Goal: Information Seeking & Learning: Check status

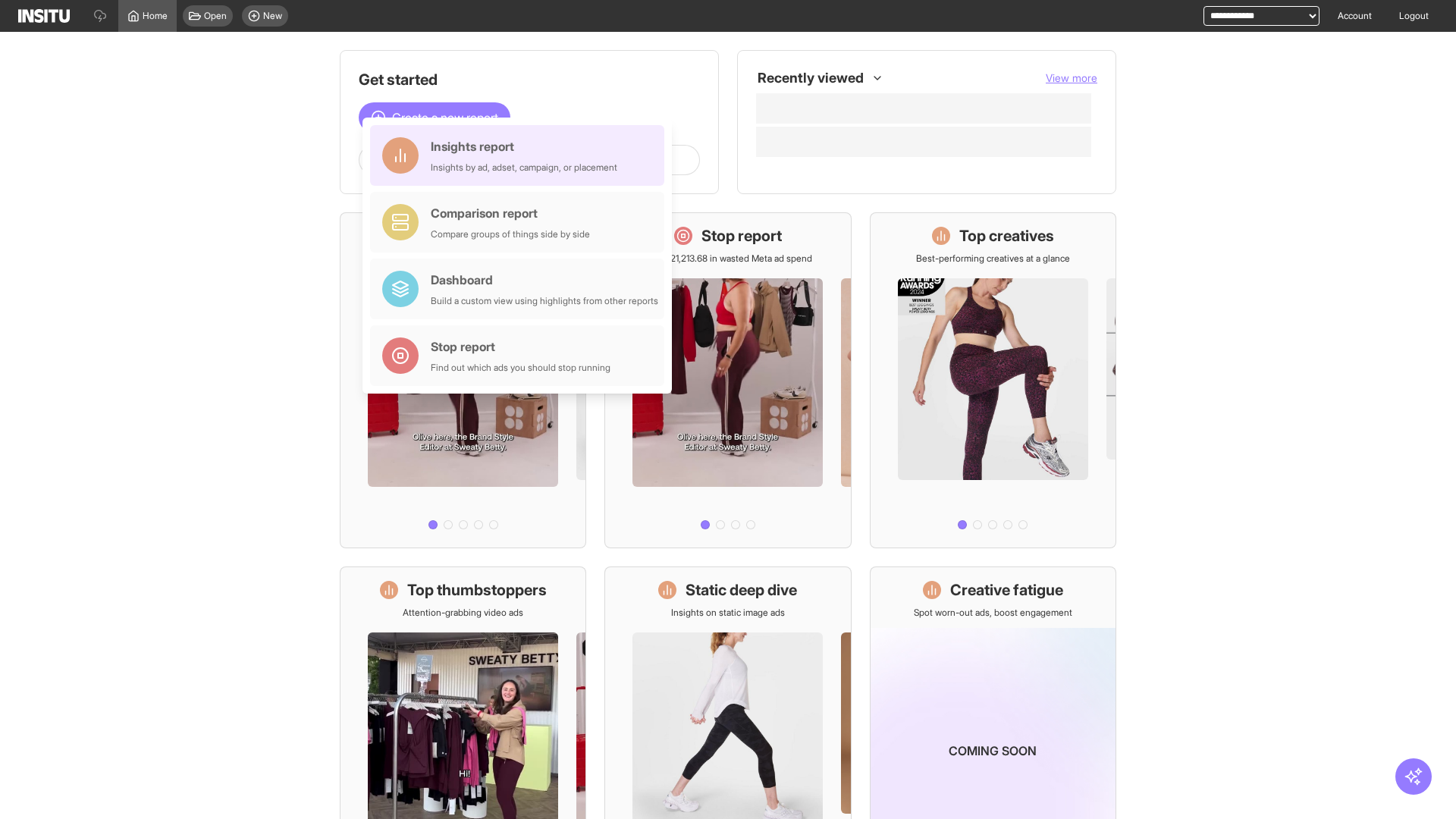
click at [521, 155] on div "Insights report Insights by ad, adset, campaign, or placement" at bounding box center [523, 155] width 187 height 36
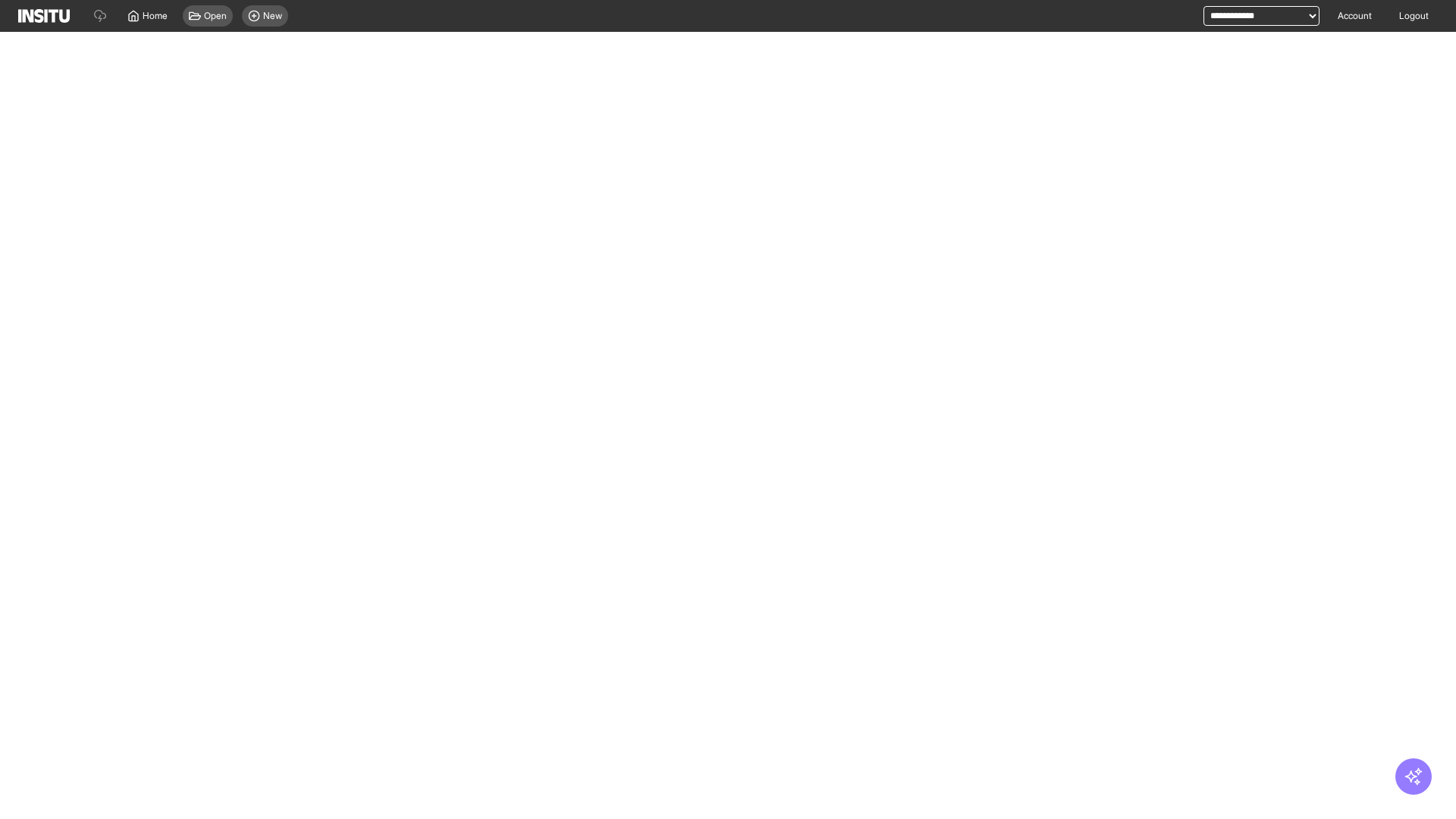
select select "**"
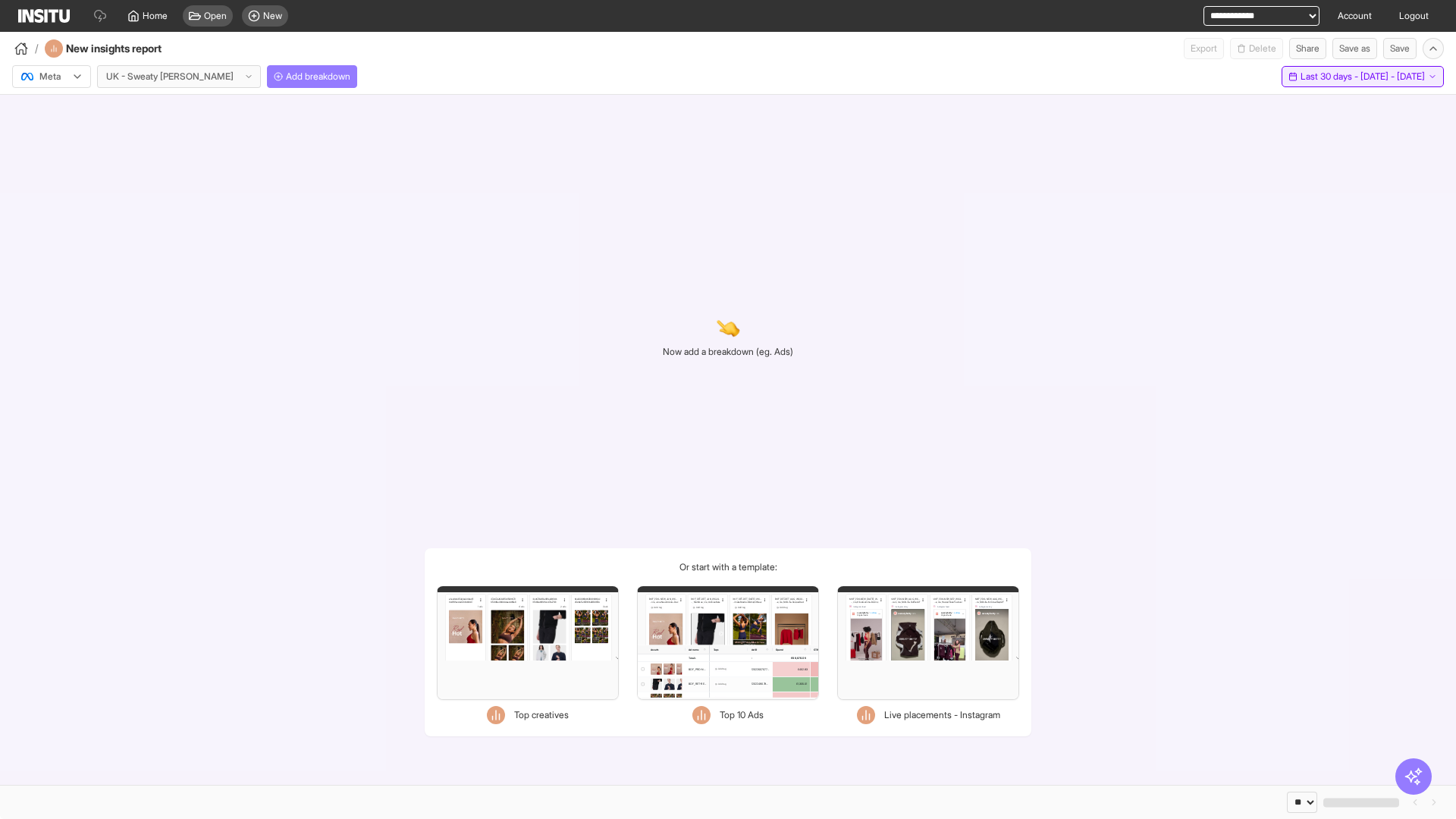
click at [1335, 77] on span "Last 30 days - [DATE] - [DATE]" at bounding box center [1362, 76] width 124 height 12
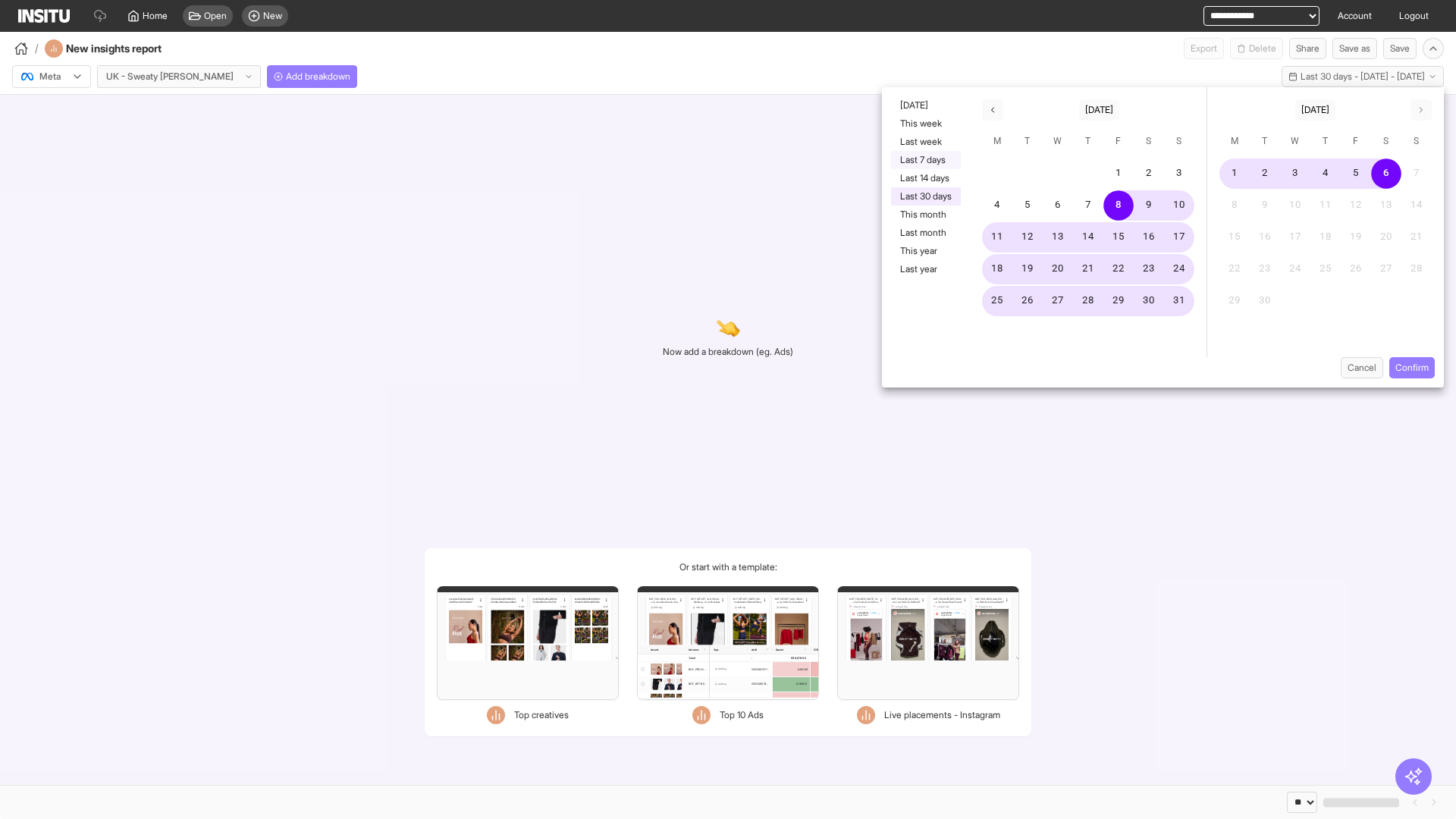
click at [924, 160] on button "Last 7 days" at bounding box center [925, 159] width 69 height 18
